Goal: Information Seeking & Learning: Learn about a topic

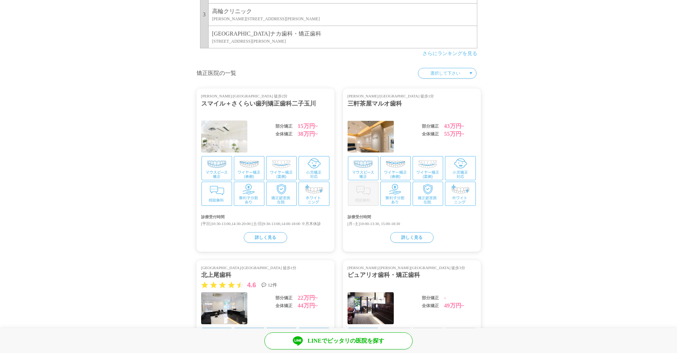
scroll to position [747, 0]
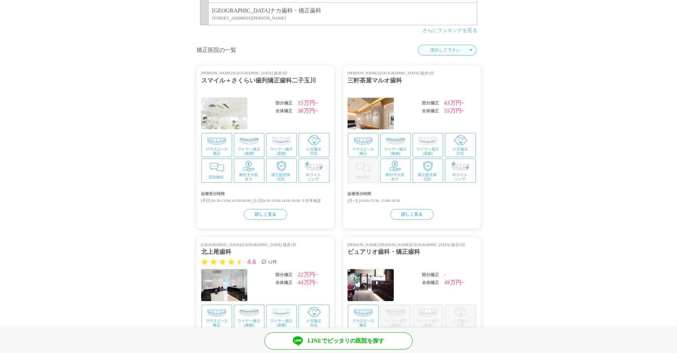
click at [443, 51] on select "選択して下さい [GEOGRAPHIC_DATA] [PERSON_NAME] [GEOGRAPHIC_DATA] [GEOGRAPHIC_DATA] [GE…" at bounding box center [447, 50] width 59 height 11
select select "/prefectures/13/clinics"
click at [432, 45] on select "選択して下さい 埼玉県 東京都 神奈川県 大阪府 兵庫県" at bounding box center [447, 50] width 59 height 11
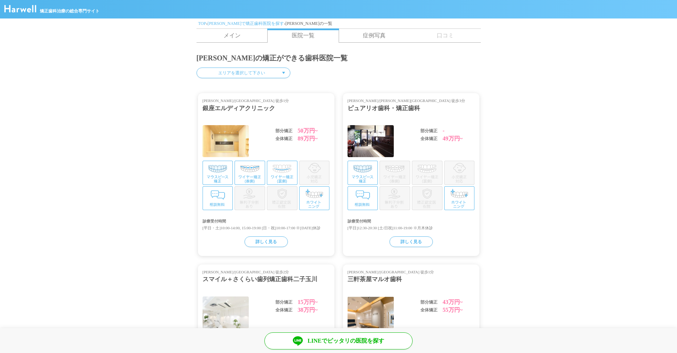
drag, startPoint x: 362, startPoint y: 108, endPoint x: 320, endPoint y: 110, distance: 42.0
click at [362, 107] on div "ピュアリオ歯科・矯正歯科" at bounding box center [411, 108] width 127 height 9
click at [227, 112] on div "銀座エルディアクリニック" at bounding box center [266, 108] width 127 height 9
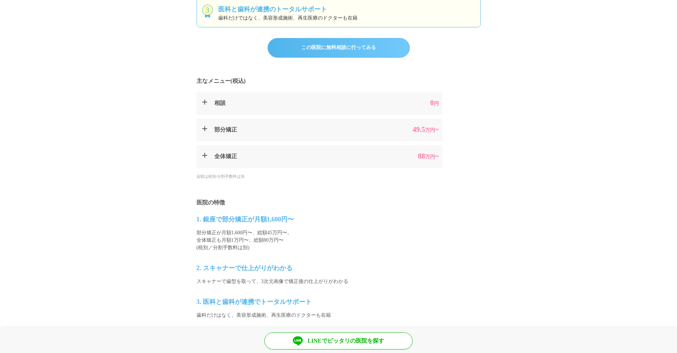
scroll to position [391, 0]
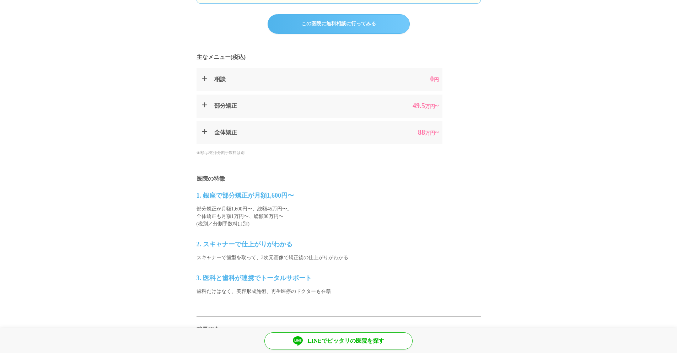
click at [201, 81] on summary "相談 0 円" at bounding box center [320, 79] width 246 height 23
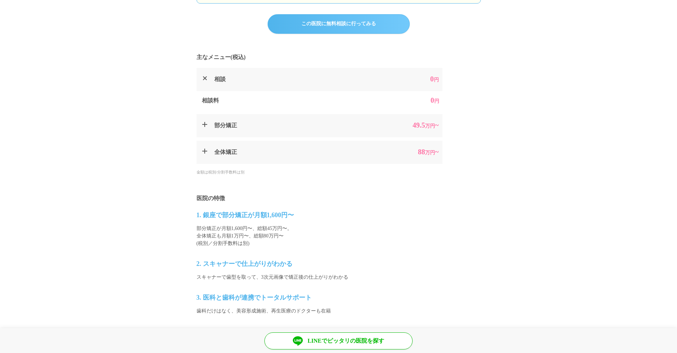
click at [202, 78] on summary "相談 0 円" at bounding box center [320, 79] width 246 height 23
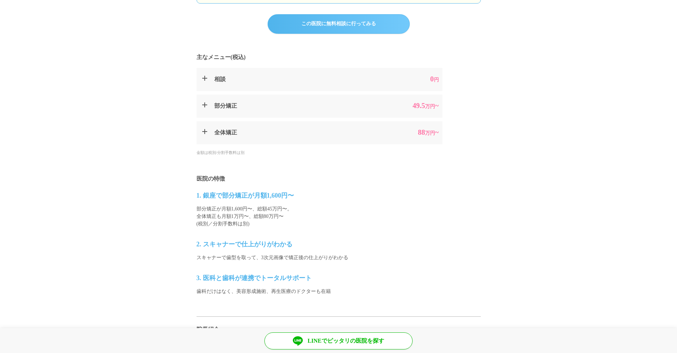
click at [198, 98] on summary "部分矯正 49.5 万円 ~" at bounding box center [320, 106] width 246 height 23
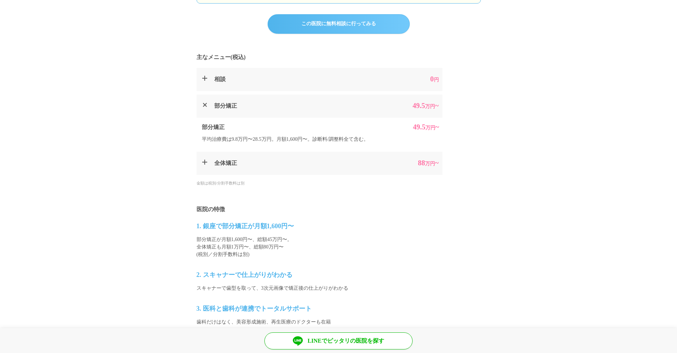
click at [198, 98] on summary "部分矯正 49.5 万円 ~" at bounding box center [320, 106] width 246 height 23
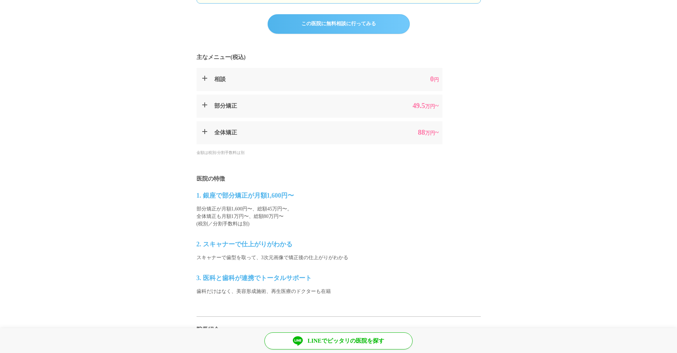
click at [198, 132] on summary "全体矯正 88 万円 ~" at bounding box center [320, 132] width 246 height 23
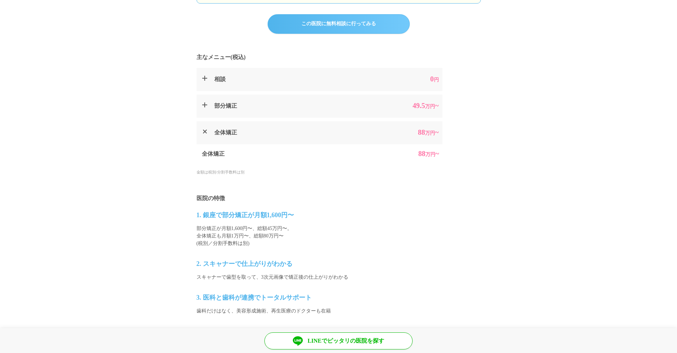
click at [207, 131] on summary "全体矯正 88 万円 ~" at bounding box center [320, 132] width 246 height 23
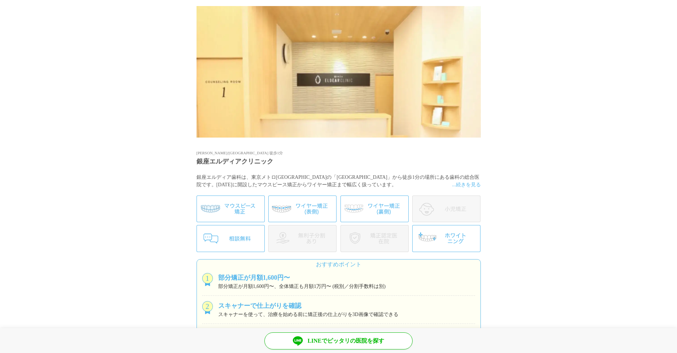
scroll to position [0, 0]
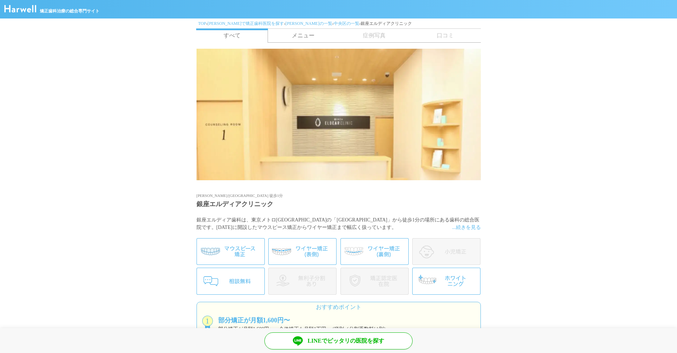
click at [310, 39] on link "メニュー" at bounding box center [303, 36] width 71 height 14
click at [380, 32] on span "症例写真" at bounding box center [374, 36] width 71 height 14
click at [380, 36] on span "症例写真" at bounding box center [374, 36] width 71 height 14
click at [426, 32] on span "口コミ" at bounding box center [445, 36] width 71 height 14
click at [285, 21] on link "東京都の一覧" at bounding box center [308, 23] width 47 height 5
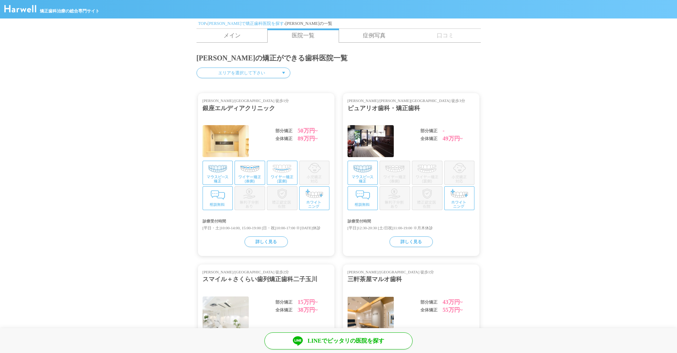
click at [229, 22] on link "[PERSON_NAME]で矯正歯科医院を探す" at bounding box center [246, 23] width 76 height 5
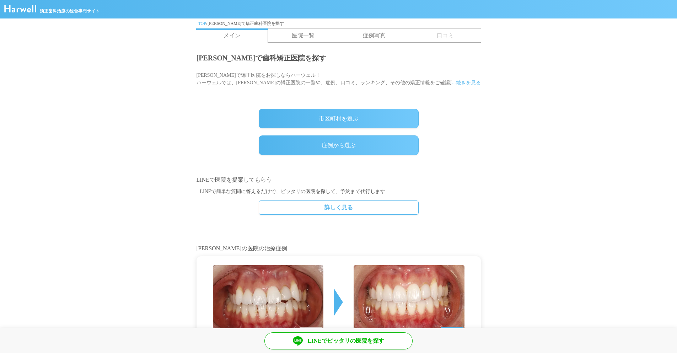
click at [26, 10] on img at bounding box center [20, 8] width 32 height 7
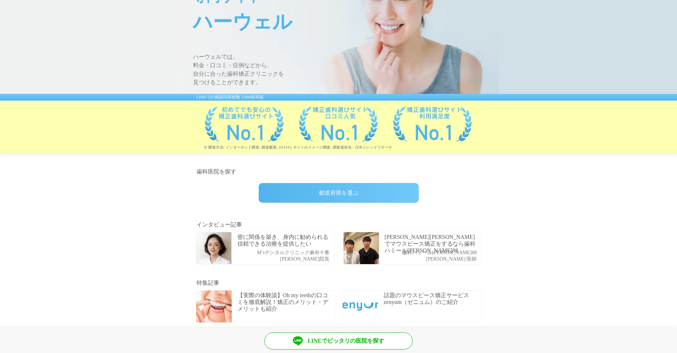
scroll to position [107, 0]
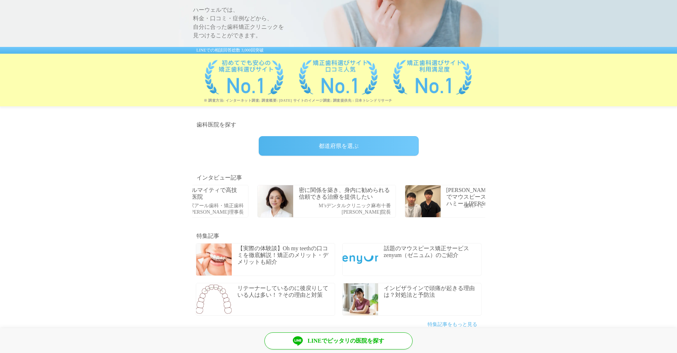
click at [442, 205] on div "[PERSON_NAME][PERSON_NAME]でマウスピース矯正をするなら歯科ハミール[PERSON_NAME]88 歯科ハミール[PERSON_NAM…" at bounding box center [474, 201] width 138 height 32
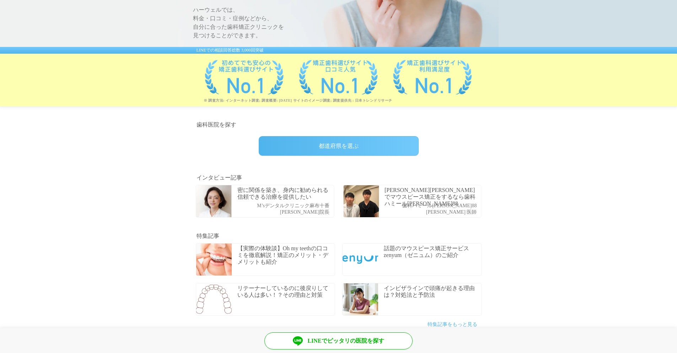
click at [261, 198] on p "密に関係を築き、身内に勧められる信頼できる治療を提供したい" at bounding box center [284, 194] width 95 height 14
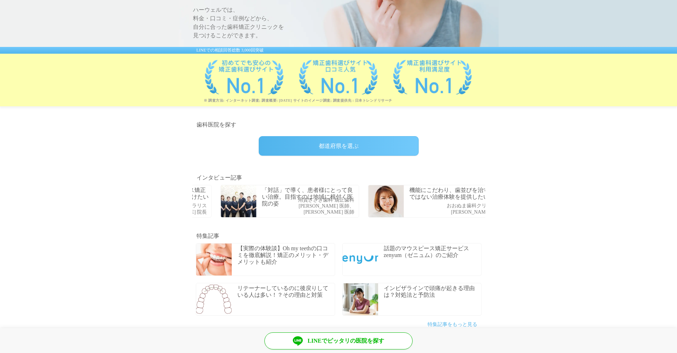
click at [221, 204] on img at bounding box center [239, 201] width 36 height 32
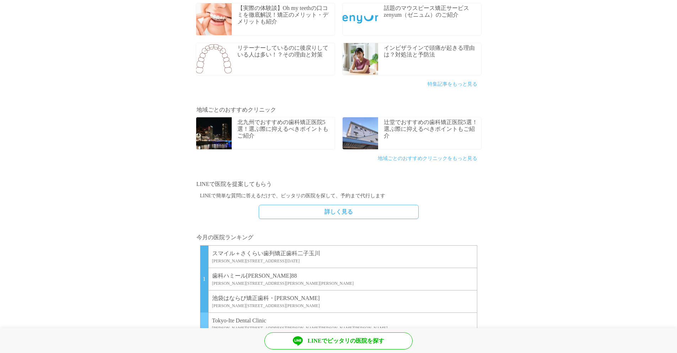
scroll to position [427, 0]
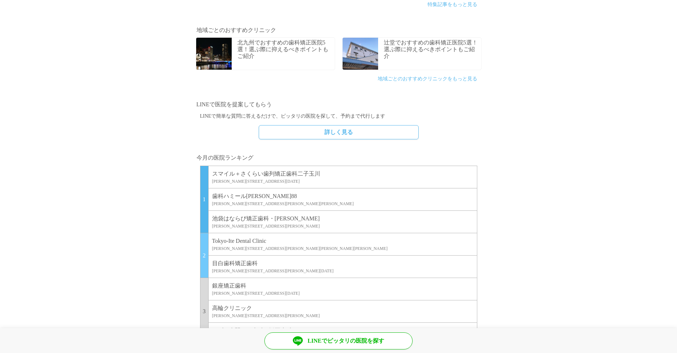
click at [312, 176] on p "スマイル＋さくらい歯列矯正歯科二子玉川" at bounding box center [342, 174] width 261 height 9
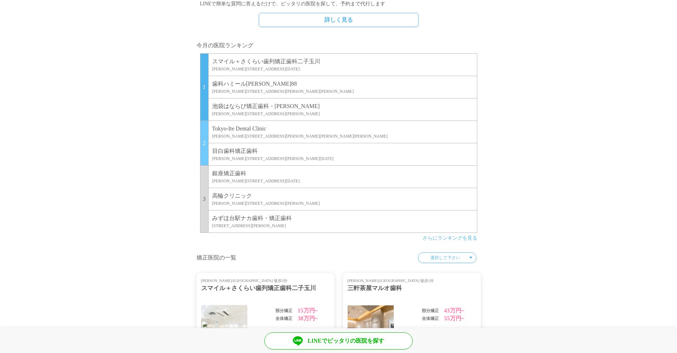
scroll to position [604, 0]
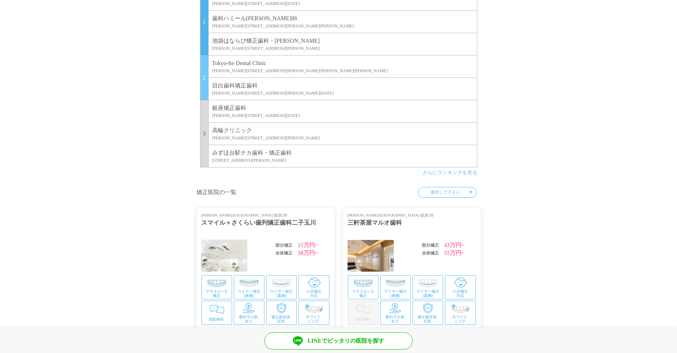
click at [456, 175] on link "さらにランキングを見る" at bounding box center [450, 172] width 55 height 5
click at [463, 188] on select "選択して下さい 埼玉県 東京都 神奈川県 大阪府 兵庫県" at bounding box center [447, 192] width 59 height 11
select select "/prefectures/13/clinics"
click at [432, 187] on select "選択して下さい 埼玉県 東京都 神奈川県 大阪府 兵庫県" at bounding box center [447, 192] width 59 height 11
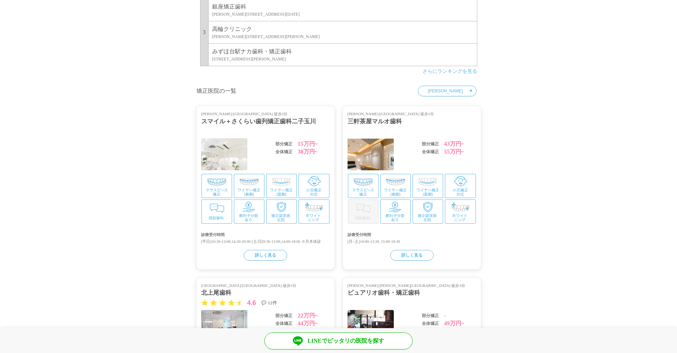
scroll to position [711, 0]
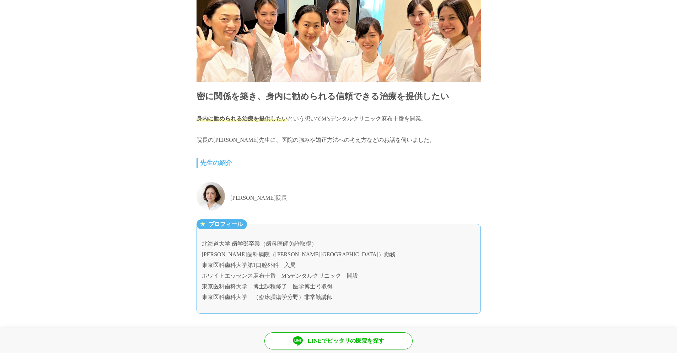
scroll to position [107, 0]
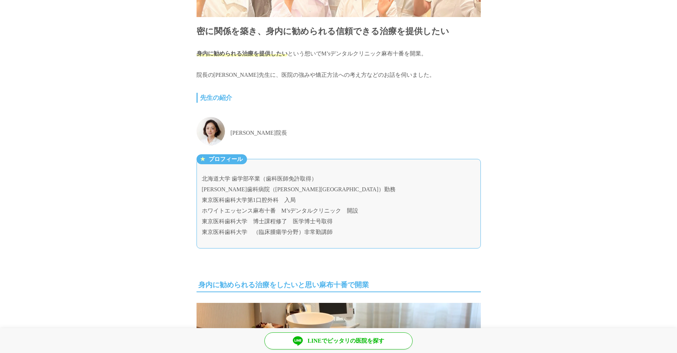
click at [244, 119] on div "[PERSON_NAME]院長" at bounding box center [339, 130] width 284 height 37
click at [244, 128] on p "[PERSON_NAME]院長" at bounding box center [259, 133] width 57 height 11
click at [219, 122] on img at bounding box center [211, 131] width 28 height 28
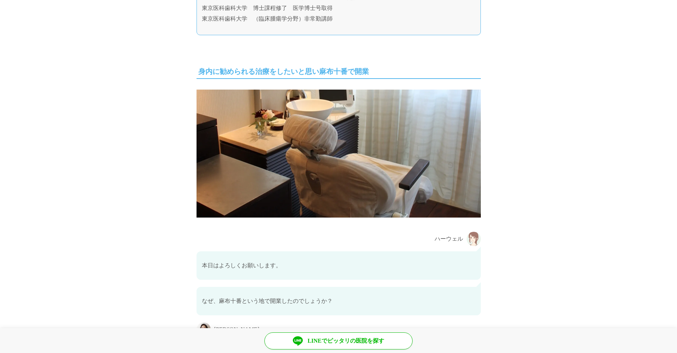
click at [402, 155] on img at bounding box center [339, 154] width 284 height 128
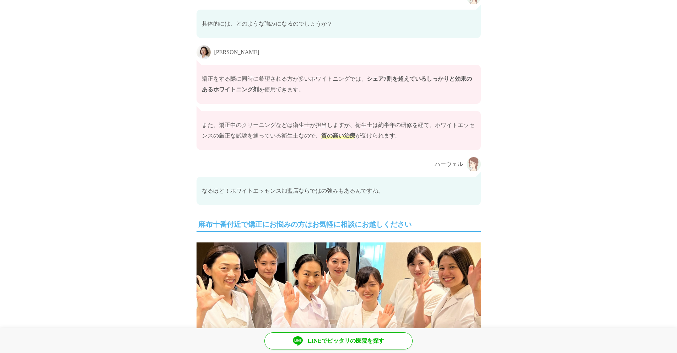
scroll to position [2844, 0]
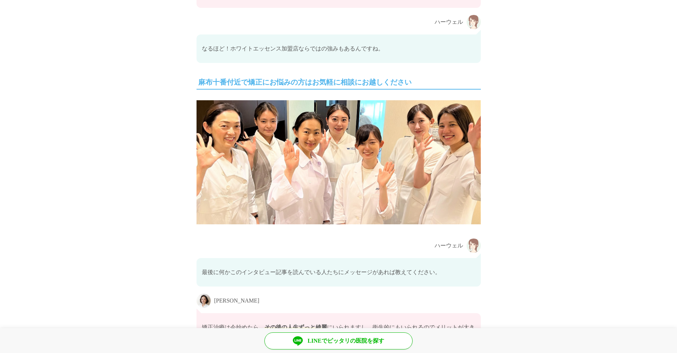
click at [374, 151] on img at bounding box center [339, 162] width 284 height 124
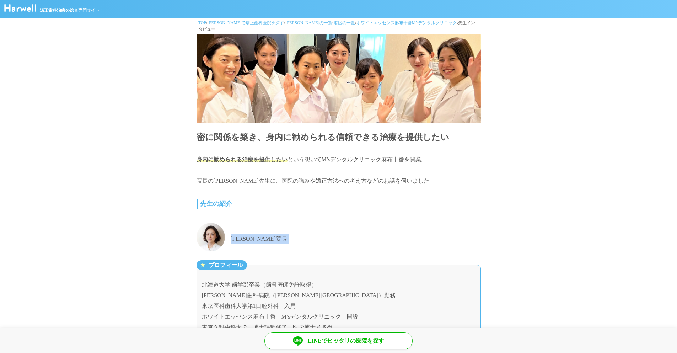
scroll to position [0, 0]
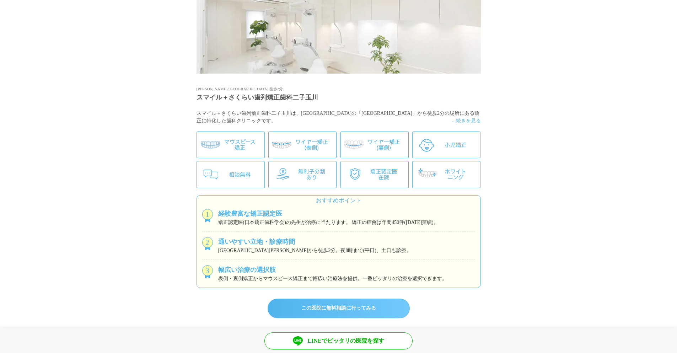
scroll to position [249, 0]
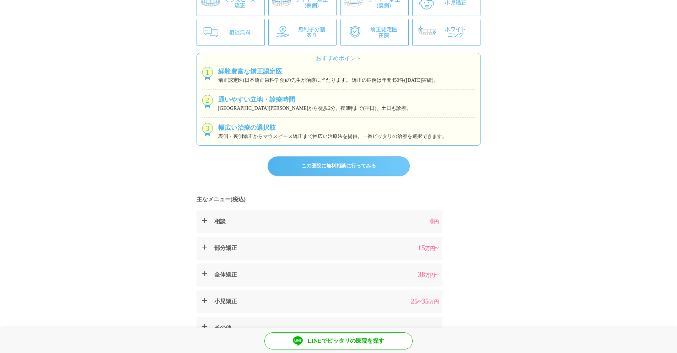
click at [252, 76] on div "矯正認定医(日本矯正歯科学会)の先生が治療に当たります。 矯正の症例は年間450件(2020年実績)。" at bounding box center [346, 79] width 257 height 7
click at [260, 102] on div "通いやすい立地・診療時間" at bounding box center [346, 100] width 257 height 10
click at [260, 103] on div "通いやすい立地・診療時間" at bounding box center [346, 100] width 257 height 10
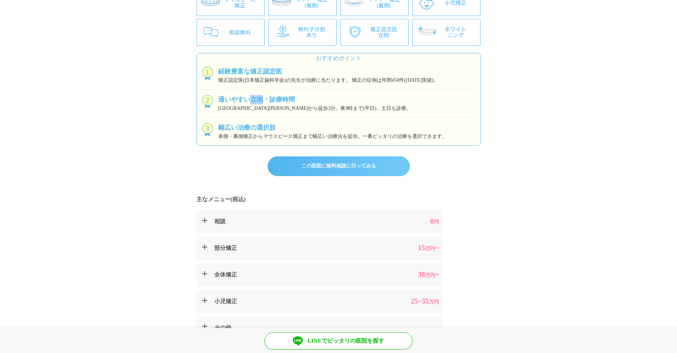
click at [260, 103] on div "通いやすい立地・診療時間" at bounding box center [346, 100] width 257 height 10
click at [278, 133] on div "表側・裏側矯正からマウスピース矯正まで幅広い治療法を提供。一番ピッタリの治療を選択できます。" at bounding box center [346, 136] width 257 height 7
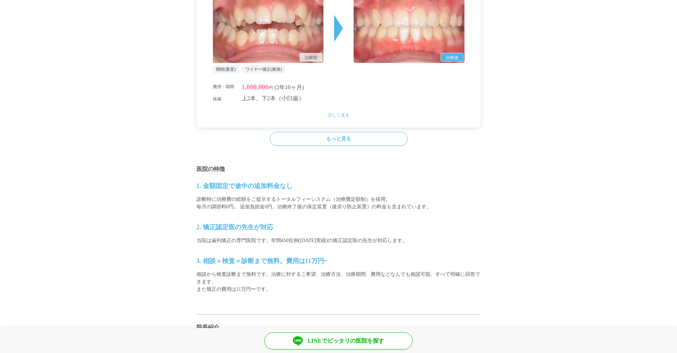
scroll to position [640, 0]
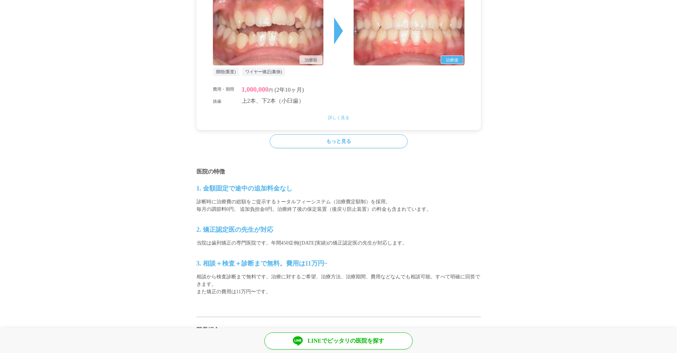
click at [337, 111] on div "治療前 治療後 開咬(重度) ワイヤー矯正(裏側) 費用・期間 1,000,000 円 (2年10ヶ月) 抜歯 上2本、下2本（小臼歯） 詳しく見る 詳細 治…" at bounding box center [339, 57] width 284 height 145
click at [337, 114] on p "詳しく見る" at bounding box center [339, 117] width 252 height 7
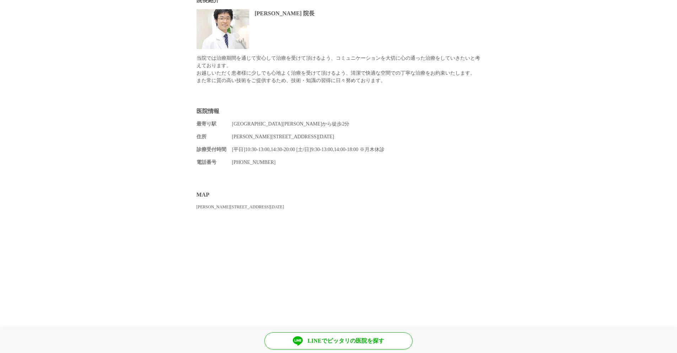
scroll to position [1336, 0]
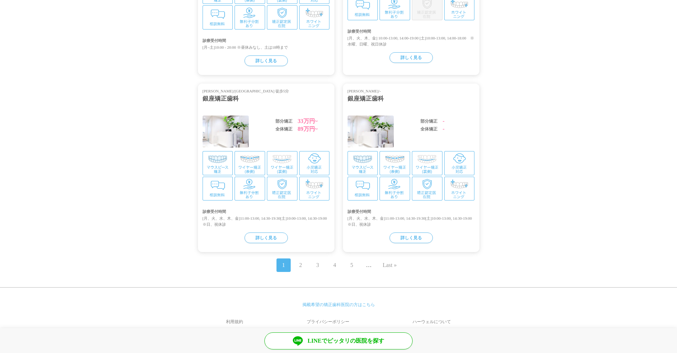
scroll to position [723, 0]
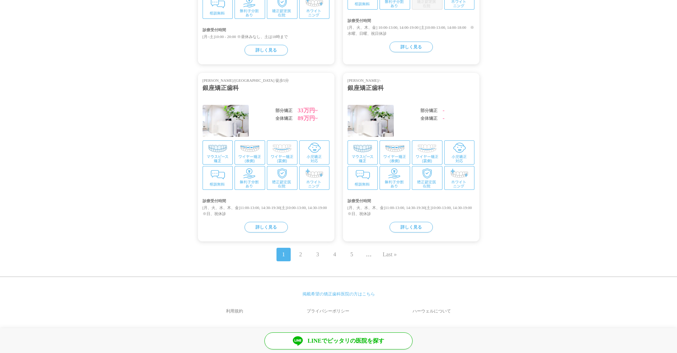
click at [335, 256] on link "4" at bounding box center [334, 254] width 3 height 9
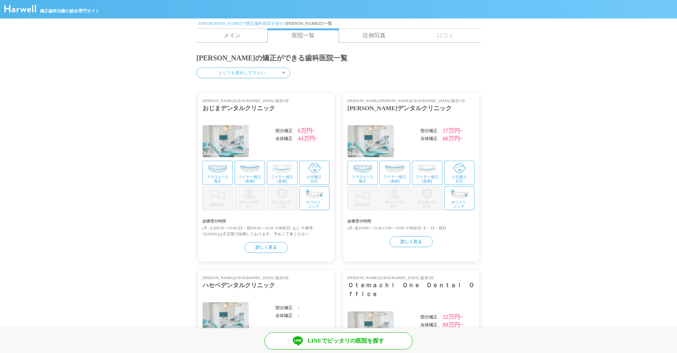
click at [22, 10] on img at bounding box center [20, 8] width 32 height 7
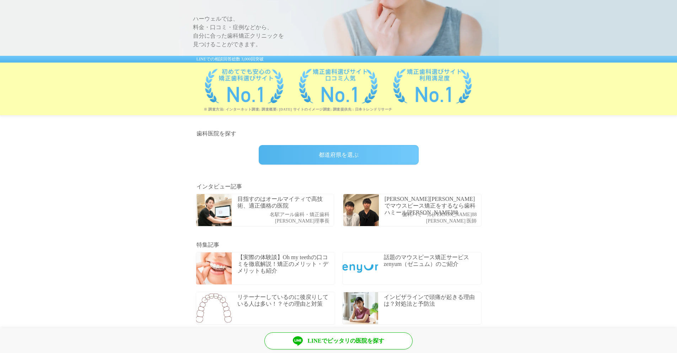
scroll to position [178, 0]
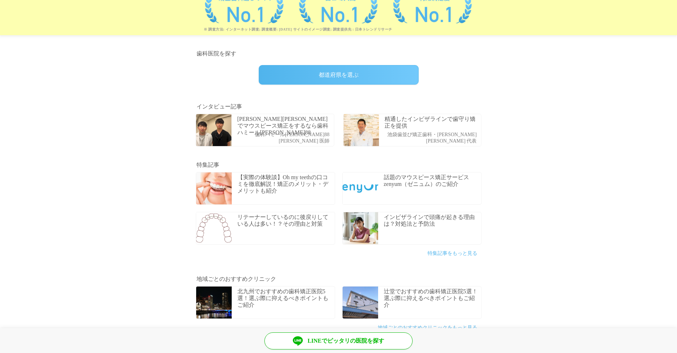
click at [313, 72] on div "都道府県を選ぶ" at bounding box center [339, 75] width 160 height 20
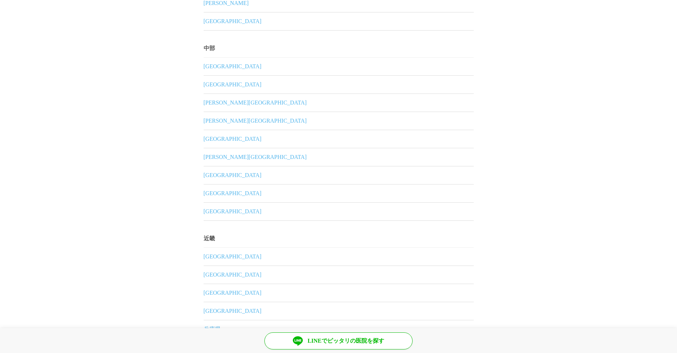
scroll to position [498, 0]
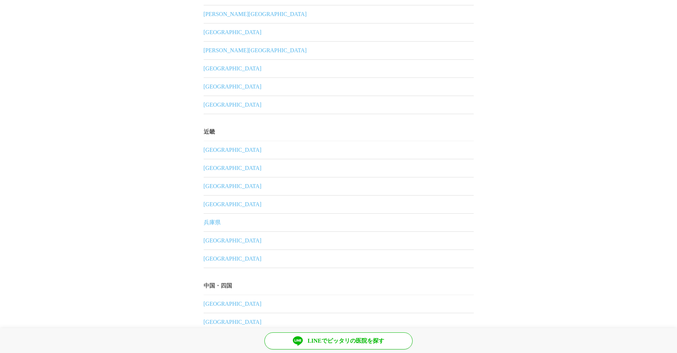
click at [214, 219] on link "兵庫県" at bounding box center [339, 223] width 270 height 18
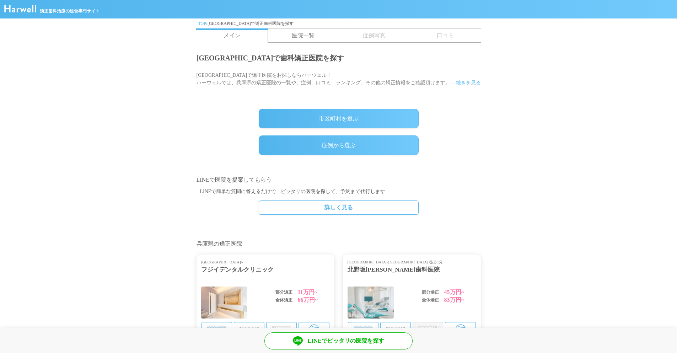
click at [330, 121] on div "市区町村を選ぶ" at bounding box center [339, 119] width 160 height 20
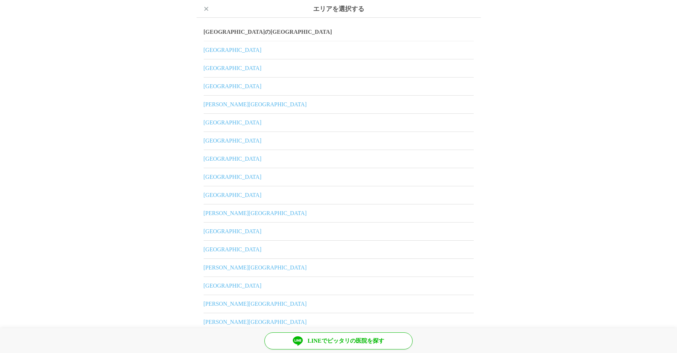
click at [270, 52] on link "[GEOGRAPHIC_DATA]" at bounding box center [339, 50] width 270 height 18
click at [207, 49] on link "[GEOGRAPHIC_DATA]" at bounding box center [339, 50] width 270 height 18
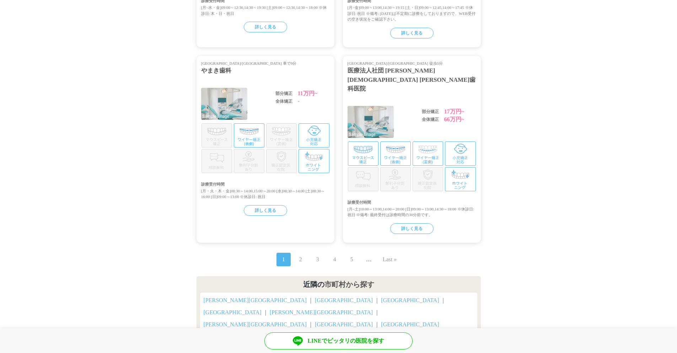
scroll to position [760, 0]
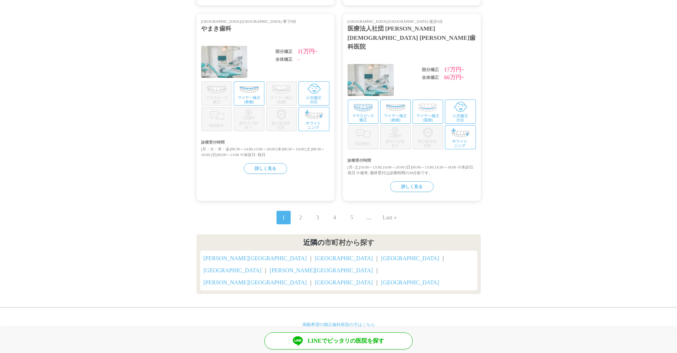
click at [381, 255] on link "[GEOGRAPHIC_DATA]" at bounding box center [410, 258] width 58 height 6
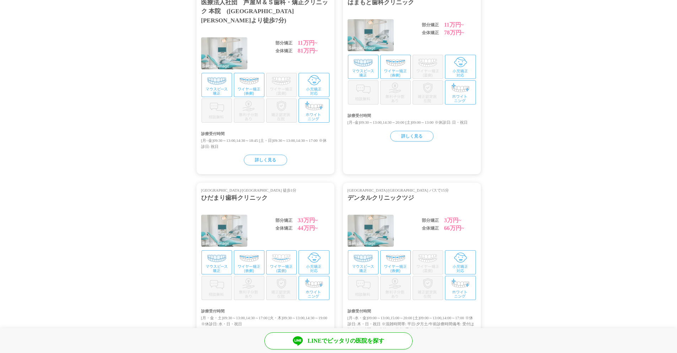
scroll to position [711, 0]
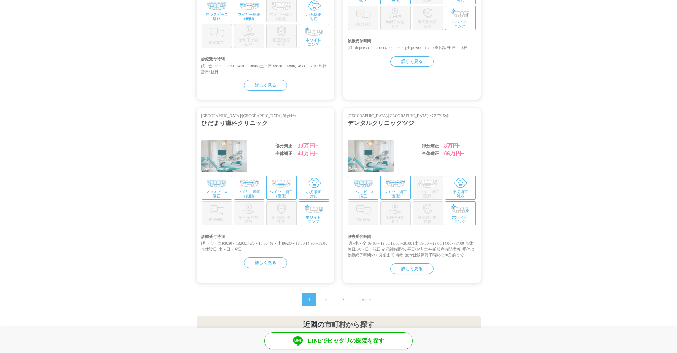
click at [358, 140] on img at bounding box center [371, 156] width 46 height 32
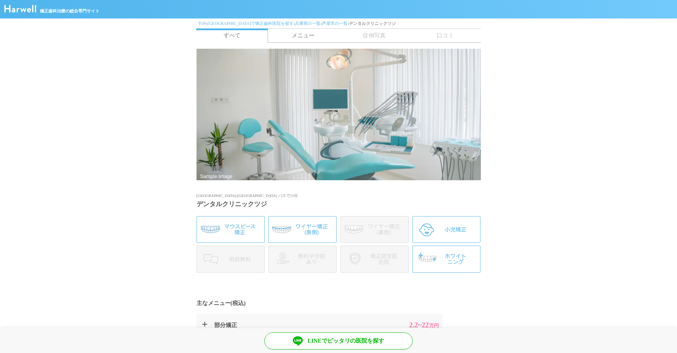
click at [300, 27] on div "TOP › [GEOGRAPHIC_DATA]で矯正歯科医院を探す › 兵庫県の一覧 › [GEOGRAPHIC_DATA]の一覧 › デンタルクリニックツジ" at bounding box center [339, 23] width 284 height 10
click at [300, 34] on link "メニュー" at bounding box center [303, 36] width 71 height 14
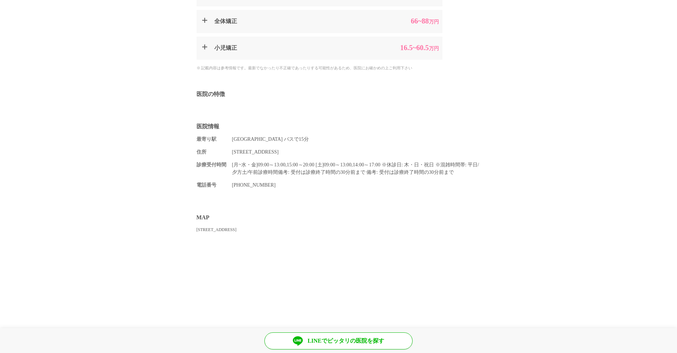
scroll to position [426, 0]
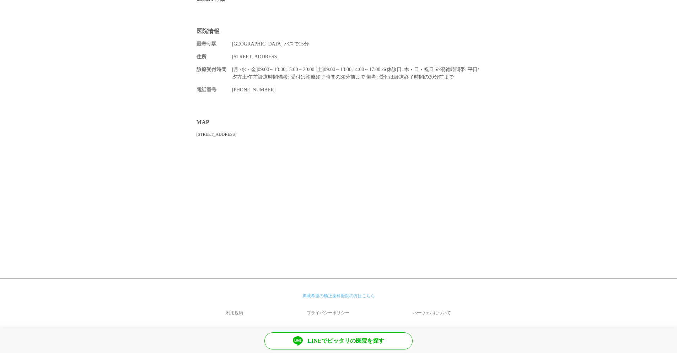
drag, startPoint x: 128, startPoint y: 38, endPoint x: 136, endPoint y: 36, distance: 7.9
